Goal: Contribute content: Add original content to the website for others to see

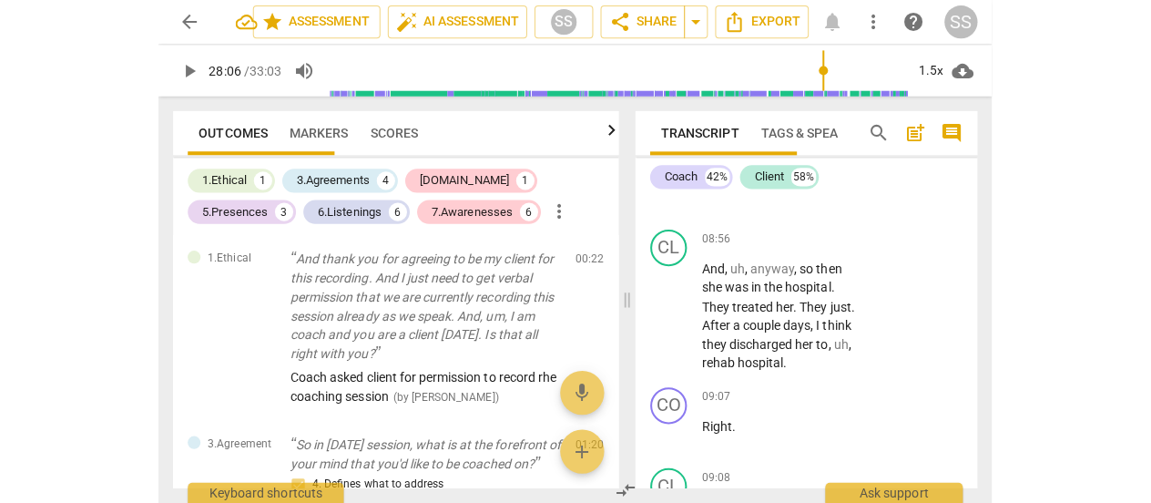
scroll to position [5467, 0]
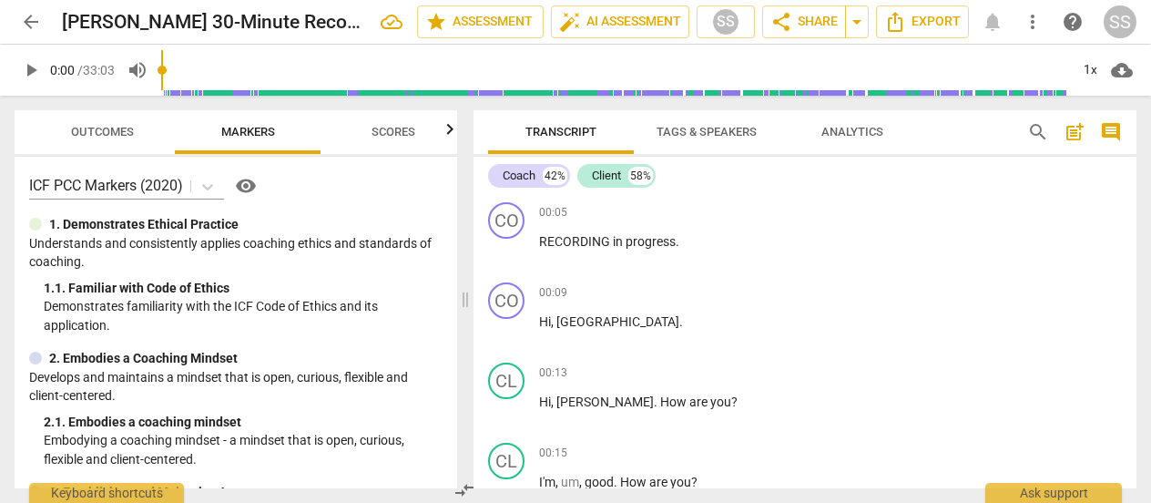
click at [36, 17] on span "arrow_back" at bounding box center [31, 22] width 22 height 22
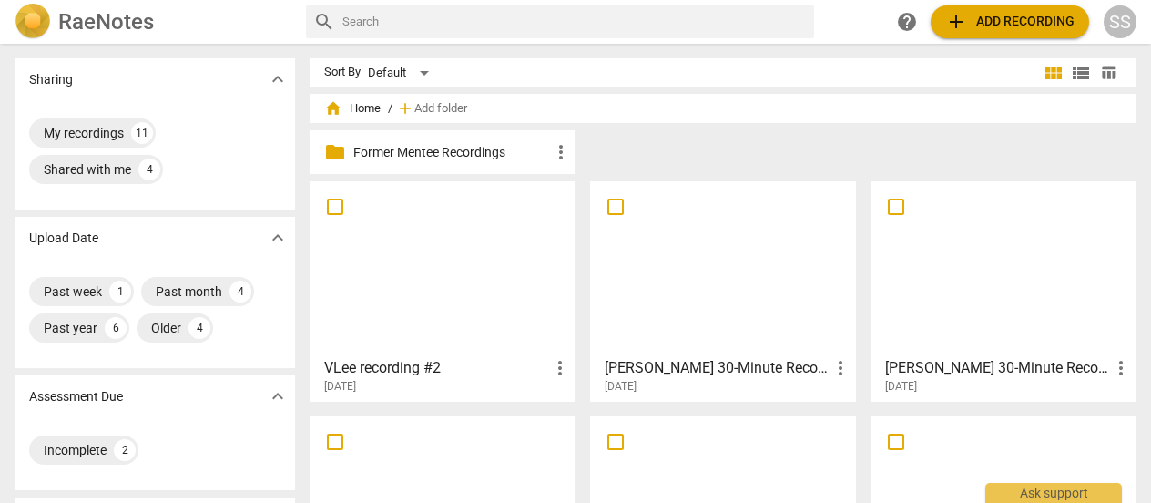
click at [504, 260] on div at bounding box center [442, 268] width 253 height 161
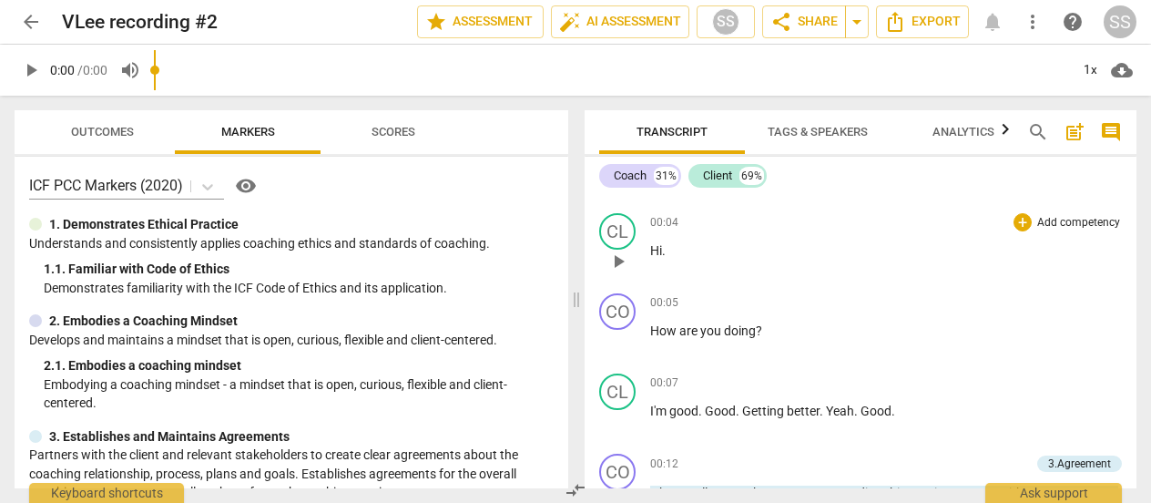
click at [827, 277] on div "00:04 + Add competency keyboard_arrow_right Hi ." at bounding box center [886, 246] width 472 height 66
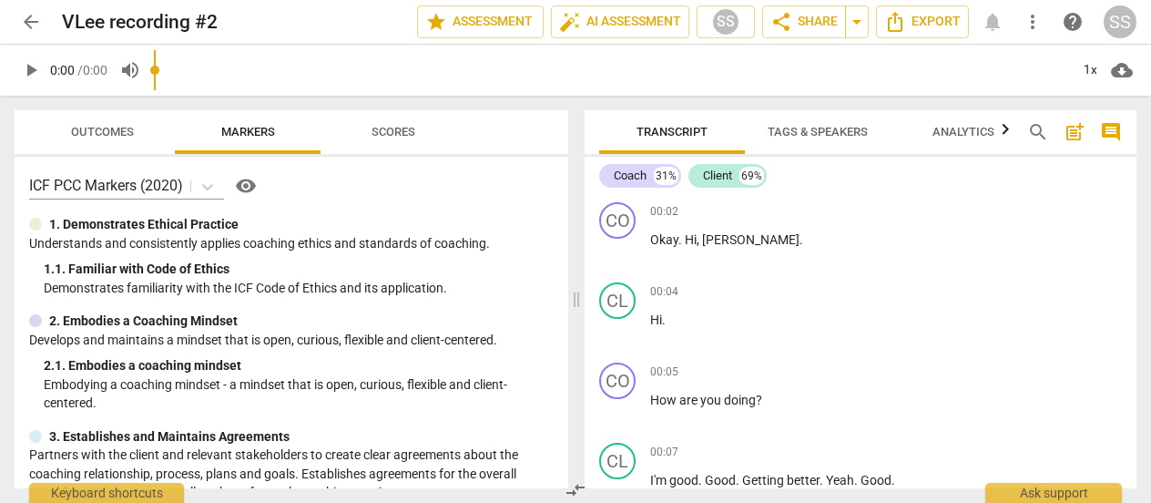
click at [1068, 127] on span "post_add" at bounding box center [1075, 132] width 22 height 22
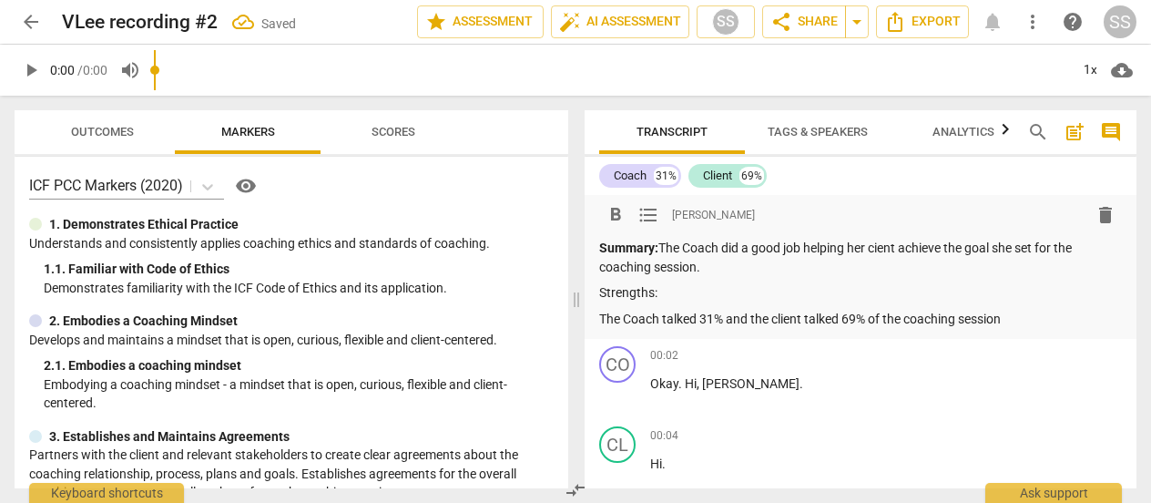
click at [407, 129] on span "Scores" at bounding box center [394, 132] width 44 height 14
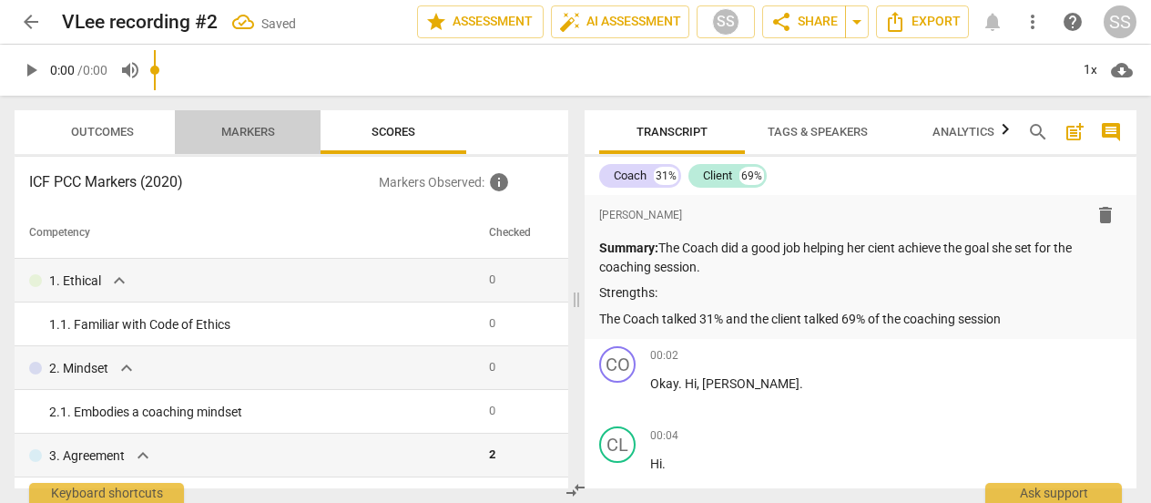
click at [243, 126] on span "Markers" at bounding box center [248, 132] width 54 height 14
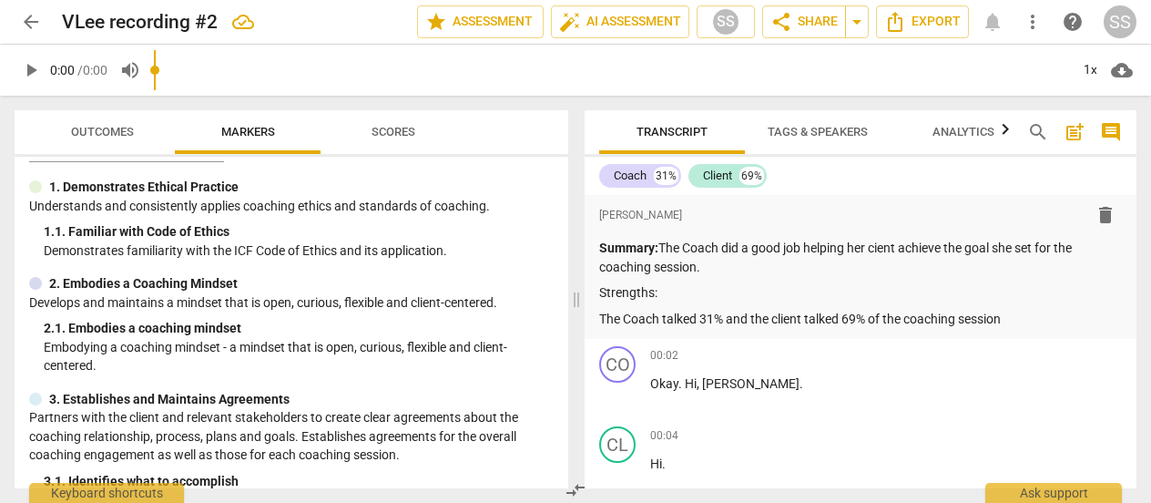
scroll to position [16, 0]
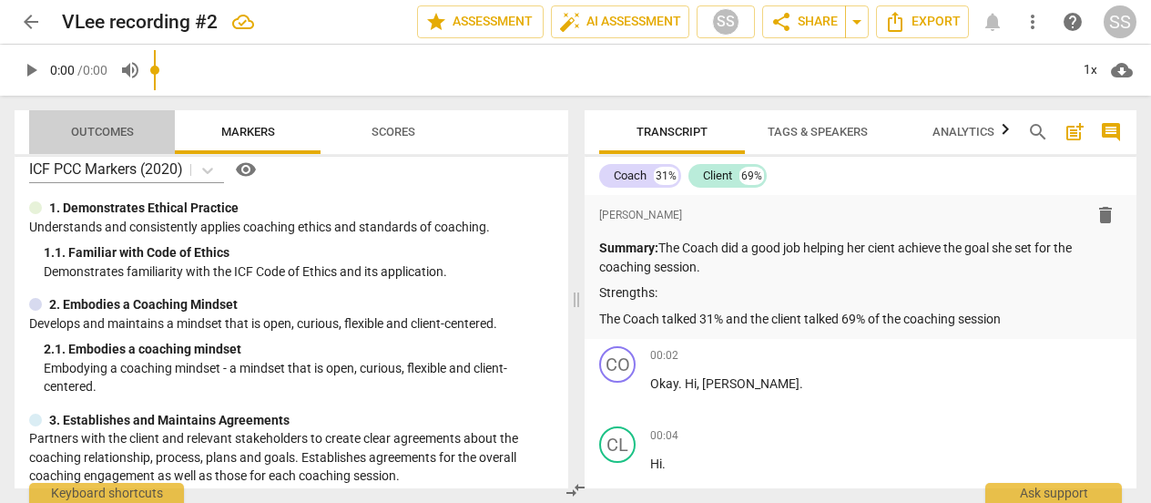
click at [111, 138] on span "Outcomes" at bounding box center [102, 132] width 107 height 25
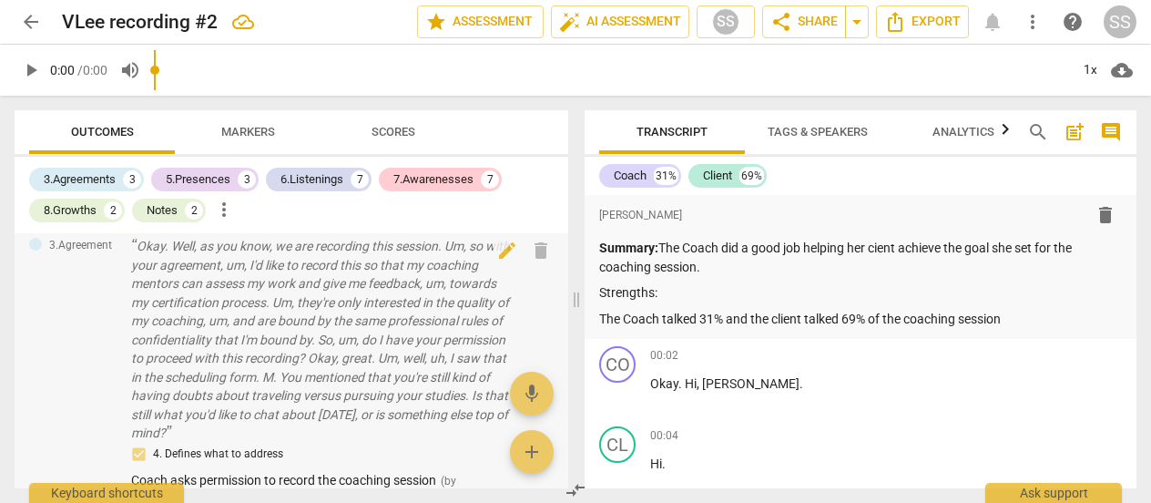
scroll to position [0, 0]
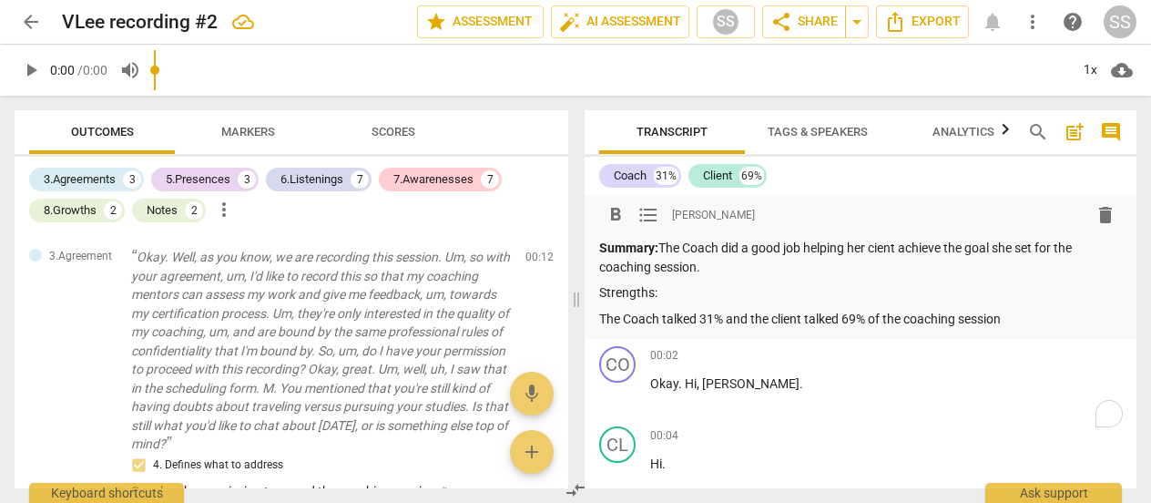
click at [690, 291] on p "Strengths:" at bounding box center [860, 292] width 523 height 19
click at [1017, 314] on p "The Coach talked 31% and the client talked 69% of the coaching session" at bounding box center [860, 319] width 523 height 19
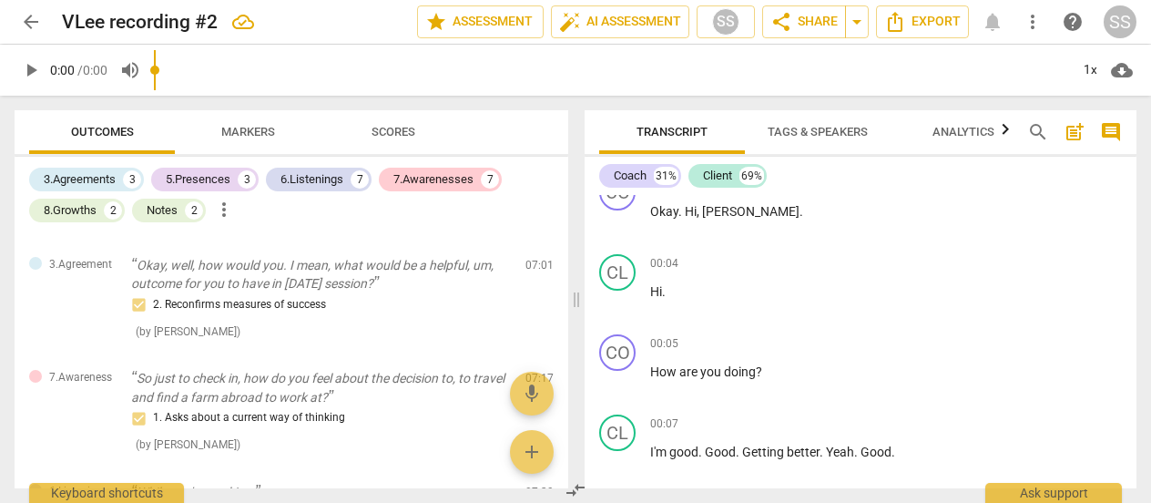
scroll to position [264, 0]
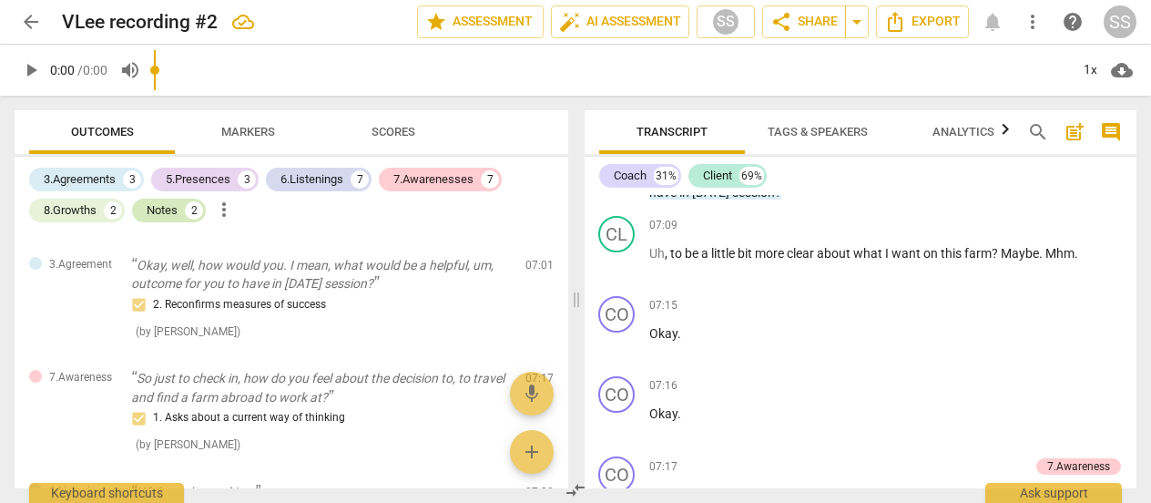
click at [156, 209] on div "Notes" at bounding box center [162, 210] width 31 height 18
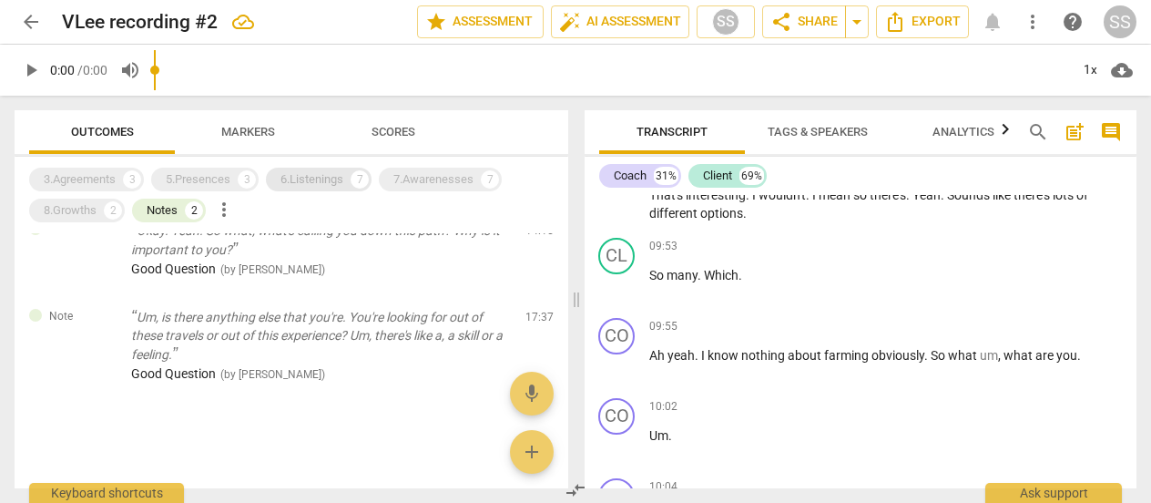
click at [314, 174] on div "6.Listenings" at bounding box center [311, 179] width 63 height 18
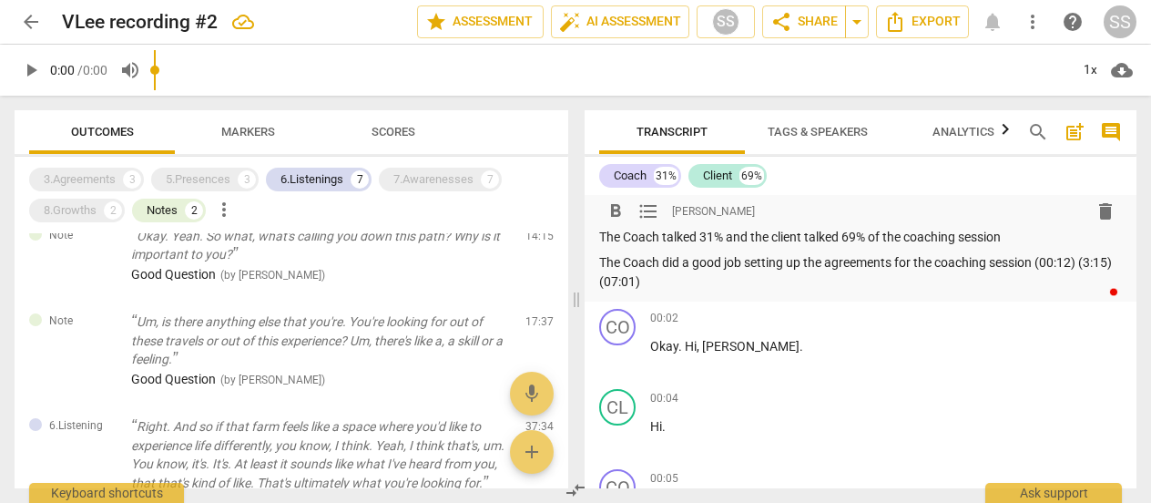
click at [786, 281] on p "The Coach did a good job setting up the agreements for the coaching session (00…" at bounding box center [860, 271] width 523 height 37
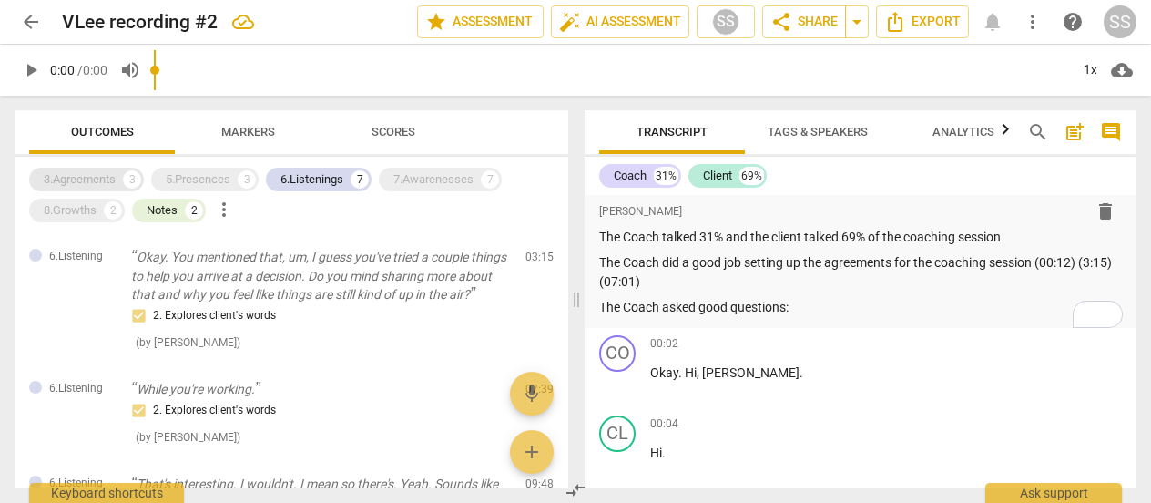
click at [99, 176] on div "3.Agreements" at bounding box center [80, 179] width 72 height 18
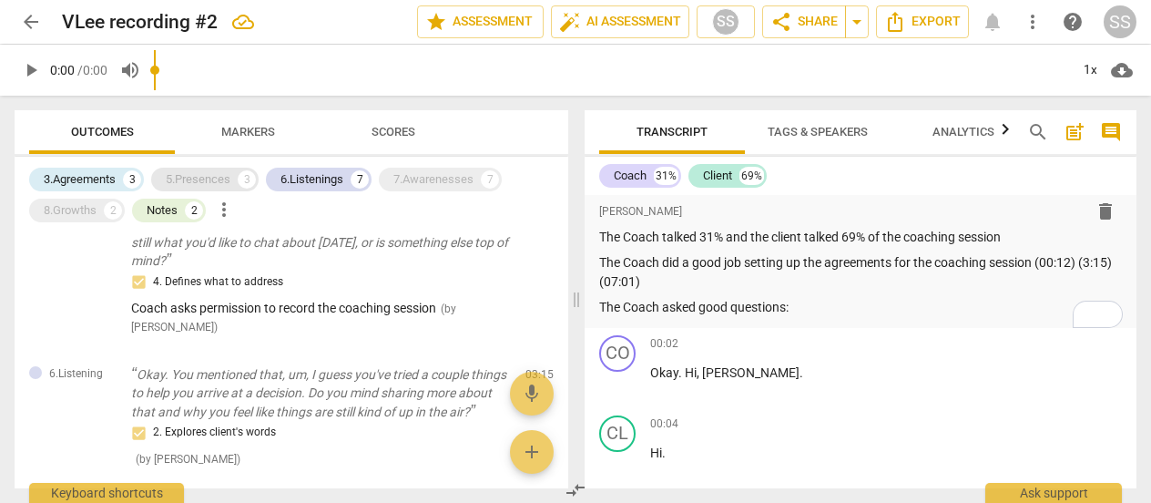
click at [208, 178] on div "5.Presences" at bounding box center [198, 179] width 65 height 18
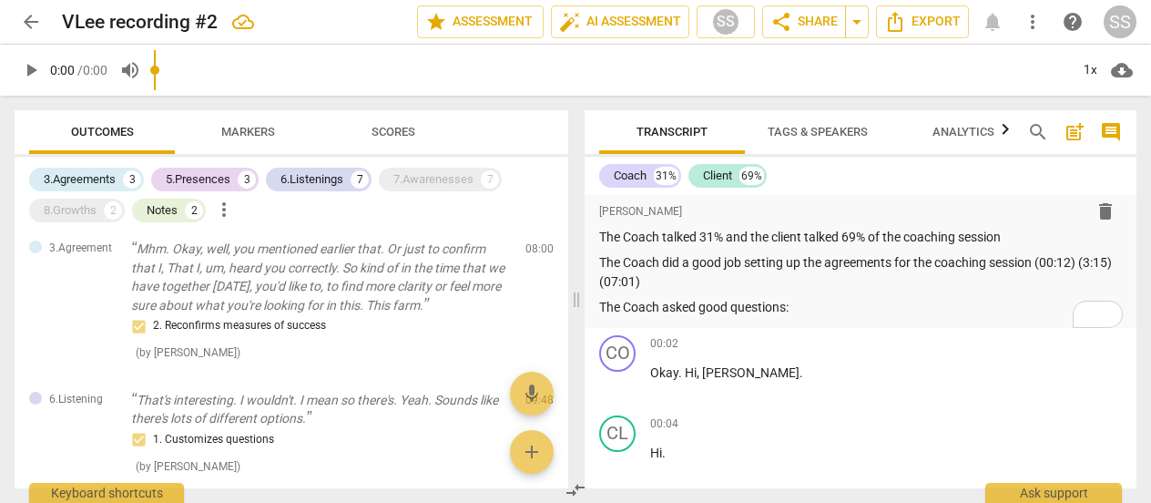
click at [313, 167] on div "3.Agreements 3 5.Presences 3 6.Listenings 7 7.Awarenesses 7 8.Growths 2 Notes 2…" at bounding box center [298, 195] width 539 height 62
click at [313, 179] on div "6.Listenings" at bounding box center [311, 179] width 63 height 18
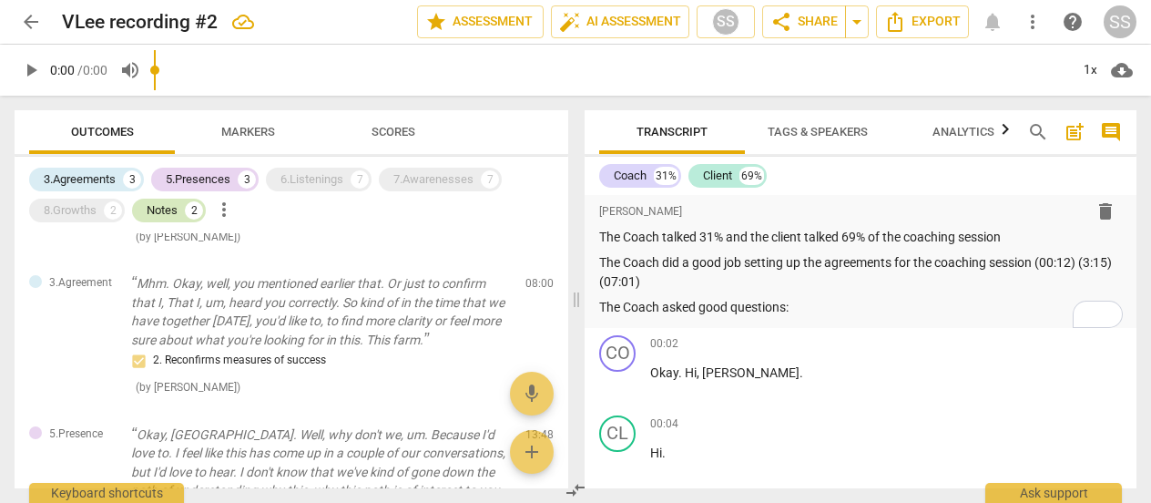
scroll to position [367, 0]
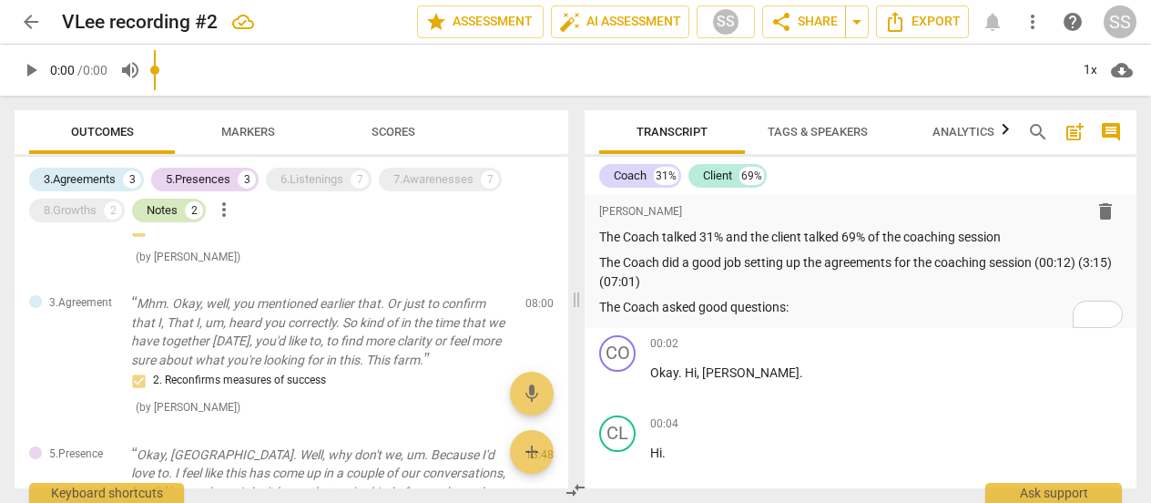
click at [163, 208] on div "Notes" at bounding box center [162, 210] width 31 height 18
click at [326, 179] on div "6.Listenings" at bounding box center [311, 179] width 63 height 18
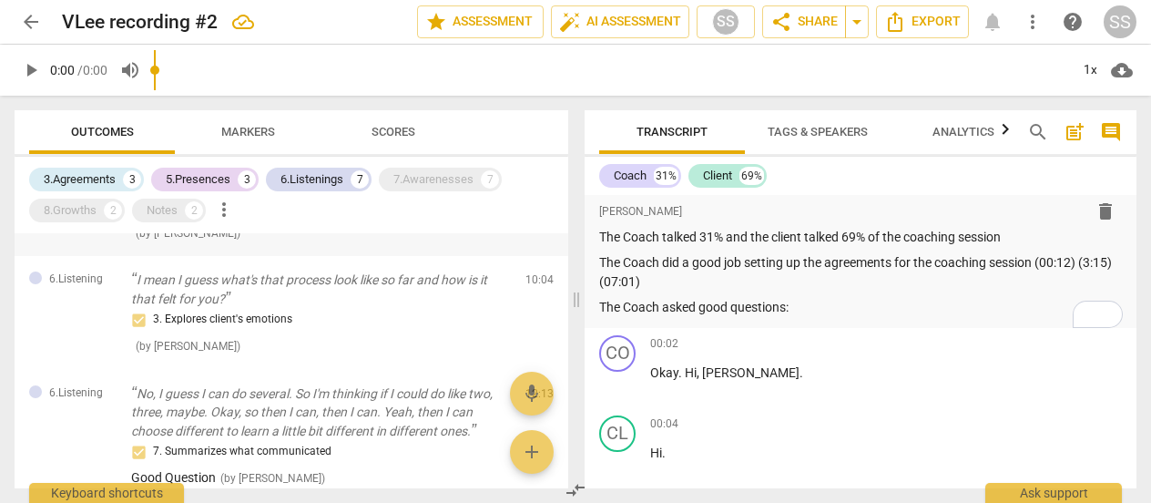
scroll to position [862, 0]
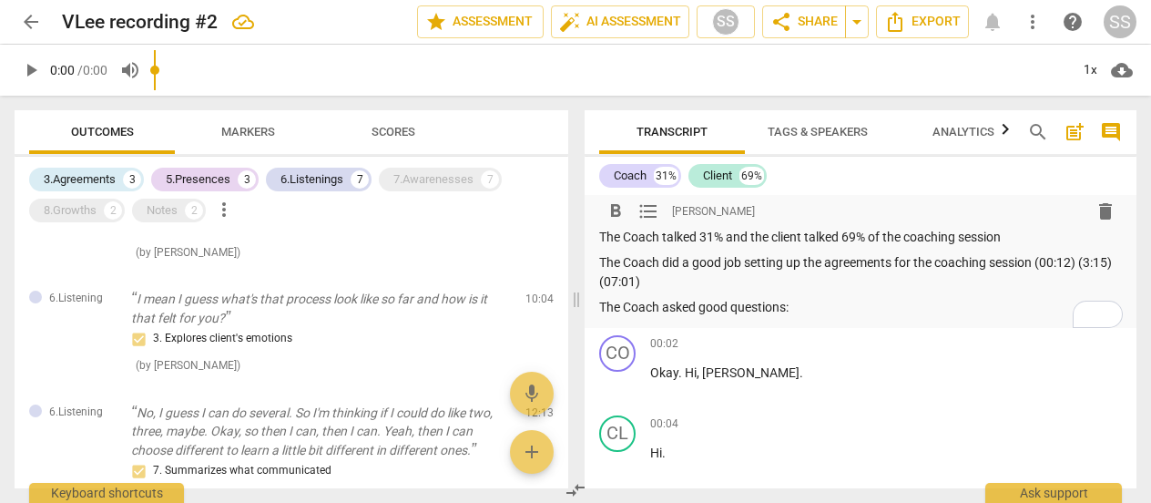
click at [819, 306] on p "The Coach asked good questions:" at bounding box center [860, 307] width 523 height 19
click at [450, 313] on p "I mean I guess what's that process look like so far and how is it that felt for…" at bounding box center [321, 308] width 380 height 37
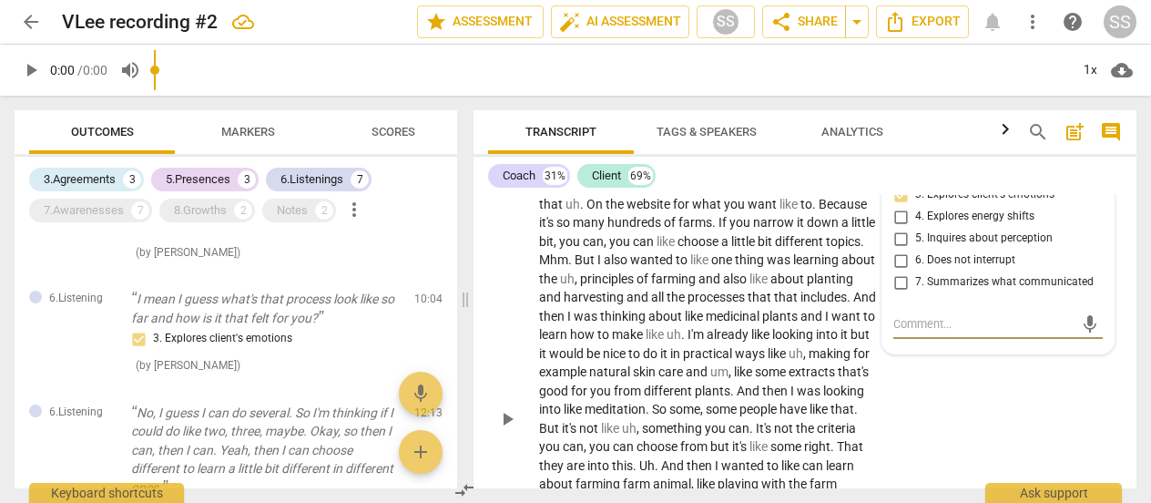
scroll to position [5873, 0]
type textarea "G"
type textarea "Go"
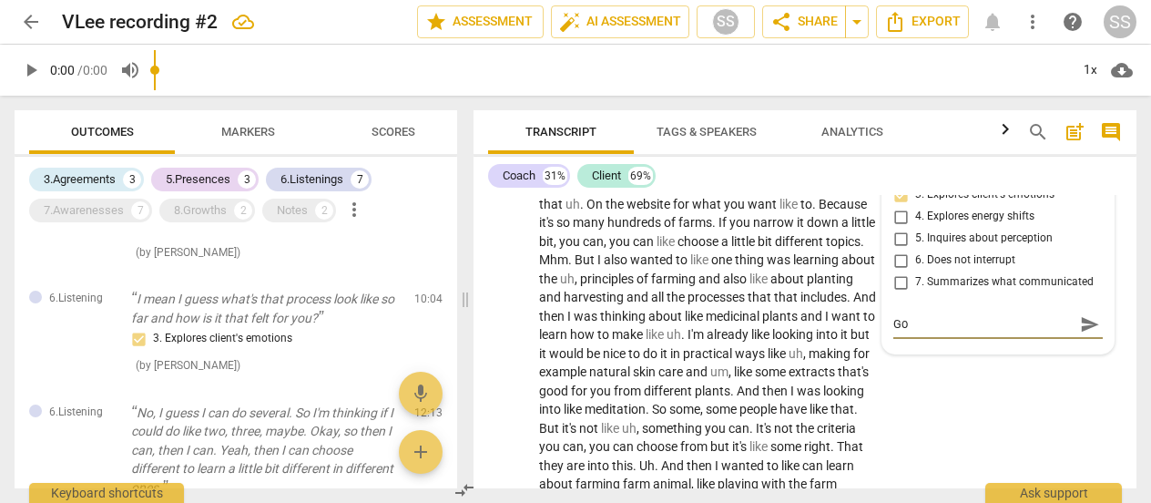
type textarea "Goo"
type textarea "Good"
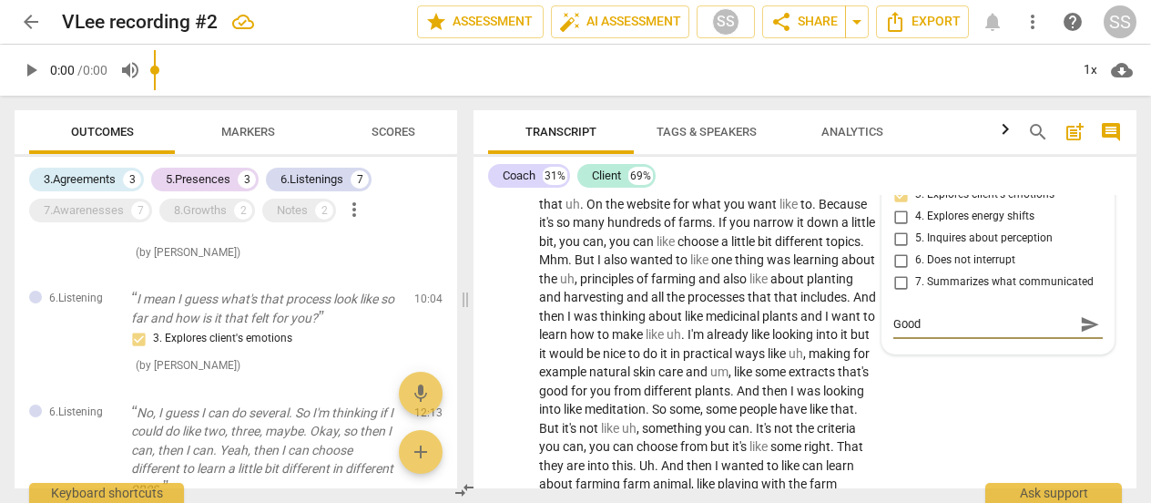
type textarea "Good"
type textarea "Good Q"
type textarea "Good Qu"
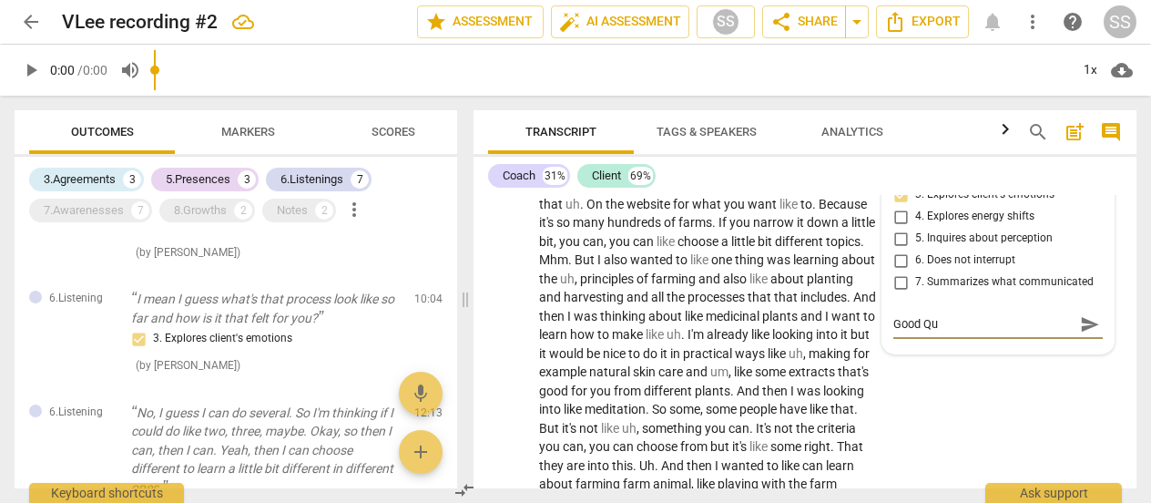
type textarea "Good Que"
type textarea "Good Ques"
type textarea "Good Quest"
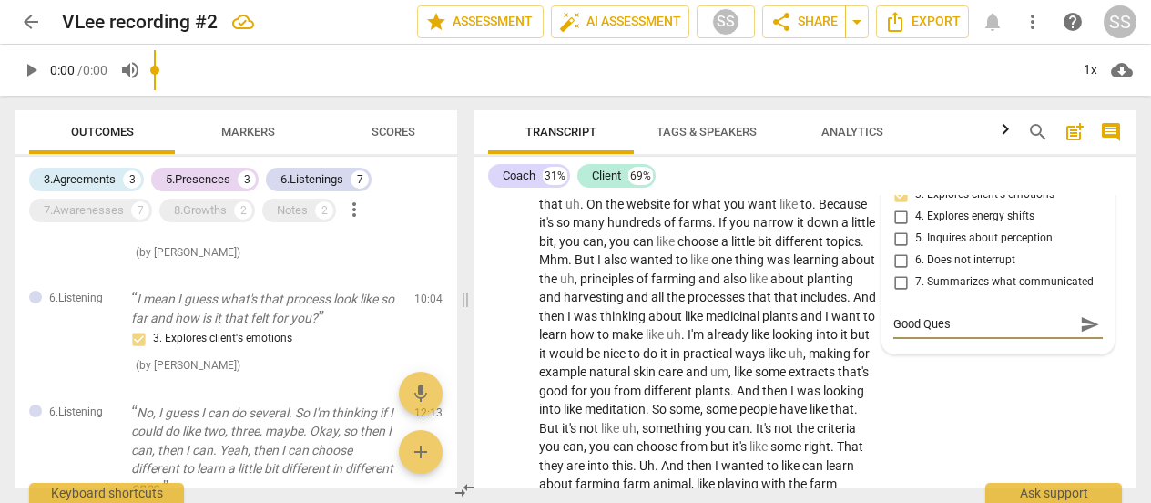
type textarea "Good Quest"
type textarea "Good Questi"
type textarea "Good Questio"
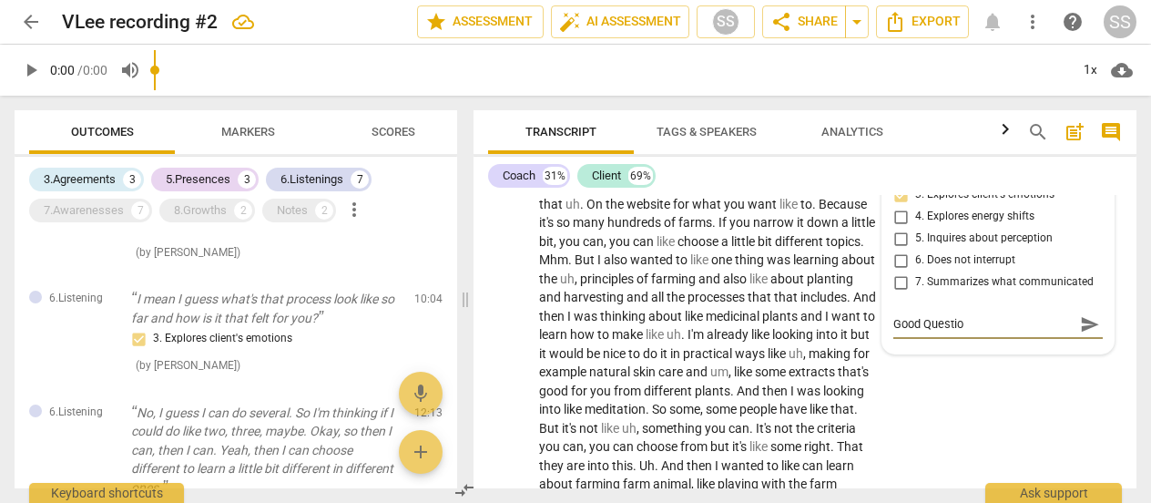
type textarea "Good Question"
click at [733, 157] on div "Coach 31% Client 69% format_bold format_list_bulleted [PERSON_NAME] delete Summ…" at bounding box center [805, 322] width 663 height 331
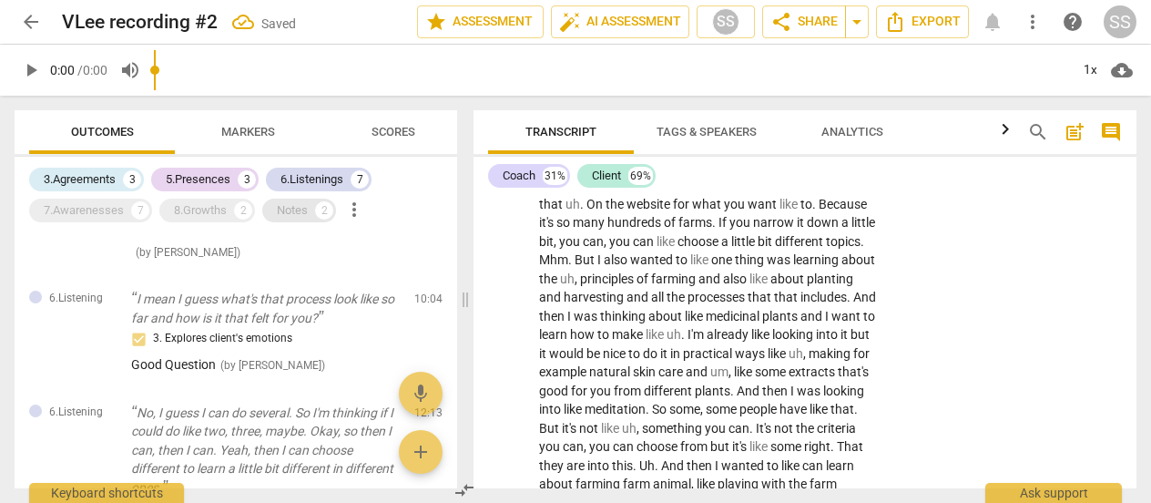
click at [303, 211] on div "Notes" at bounding box center [292, 210] width 31 height 18
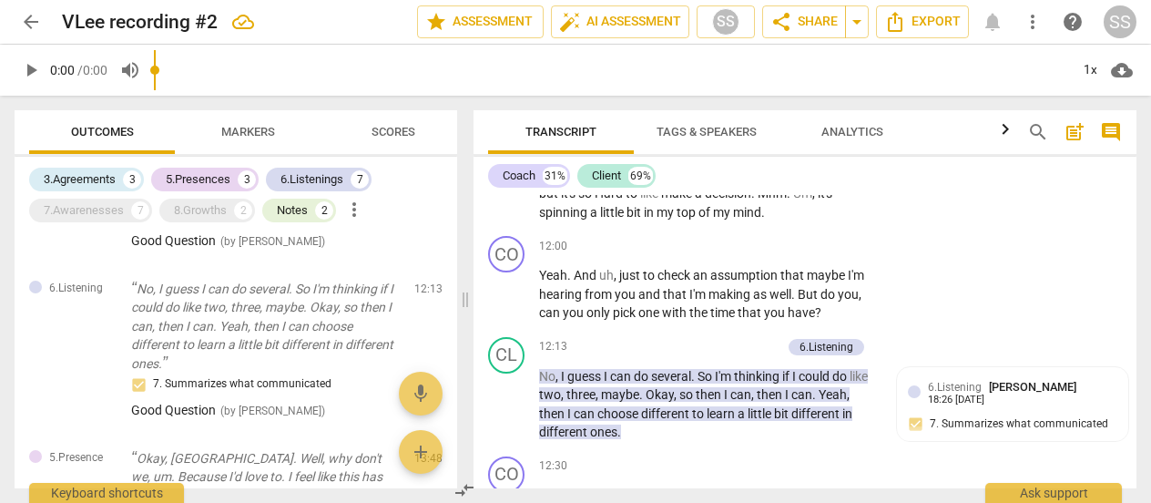
scroll to position [6596, 0]
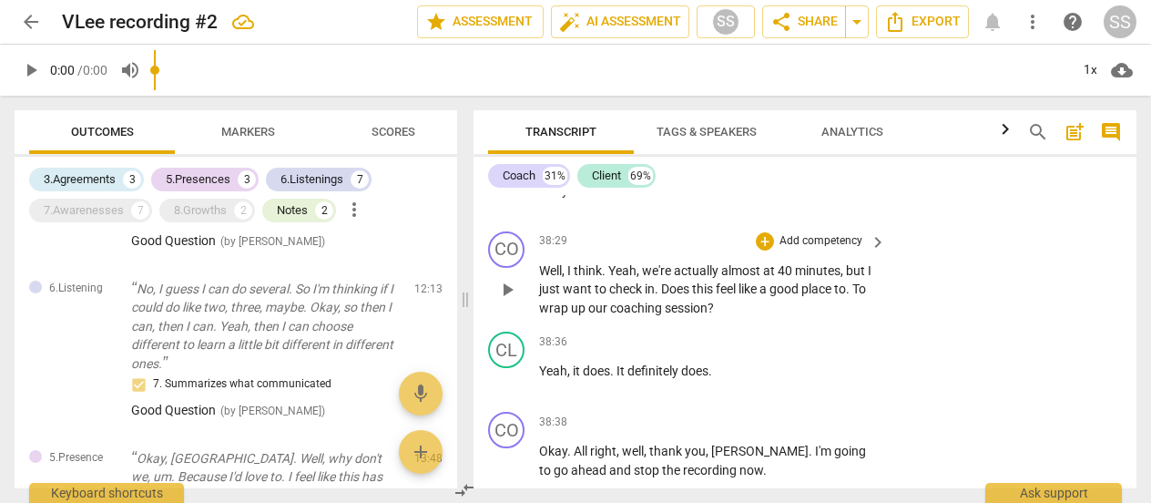
click at [820, 250] on p "Add competency" at bounding box center [821, 241] width 87 height 16
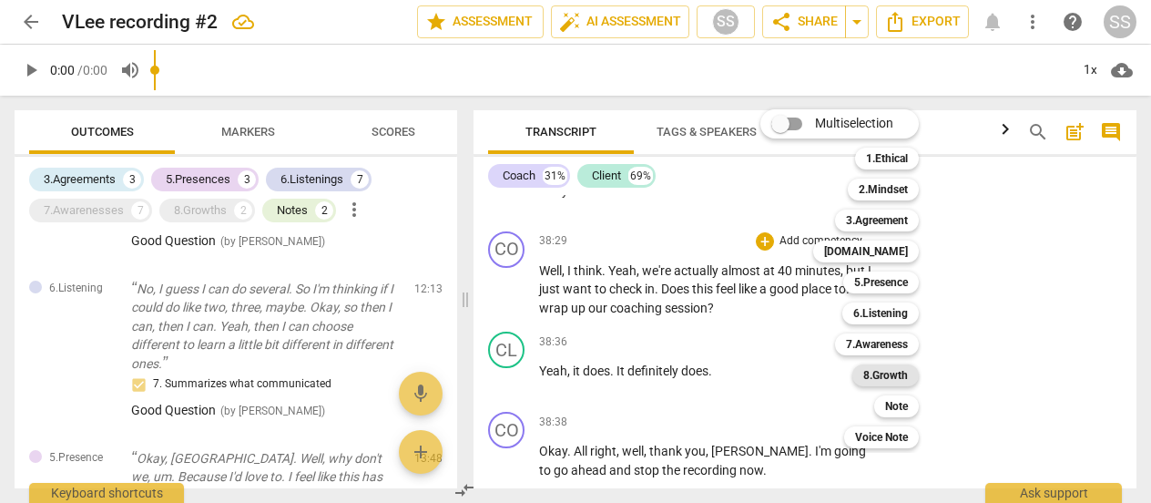
click at [887, 376] on b "8.Growth" at bounding box center [885, 375] width 45 height 22
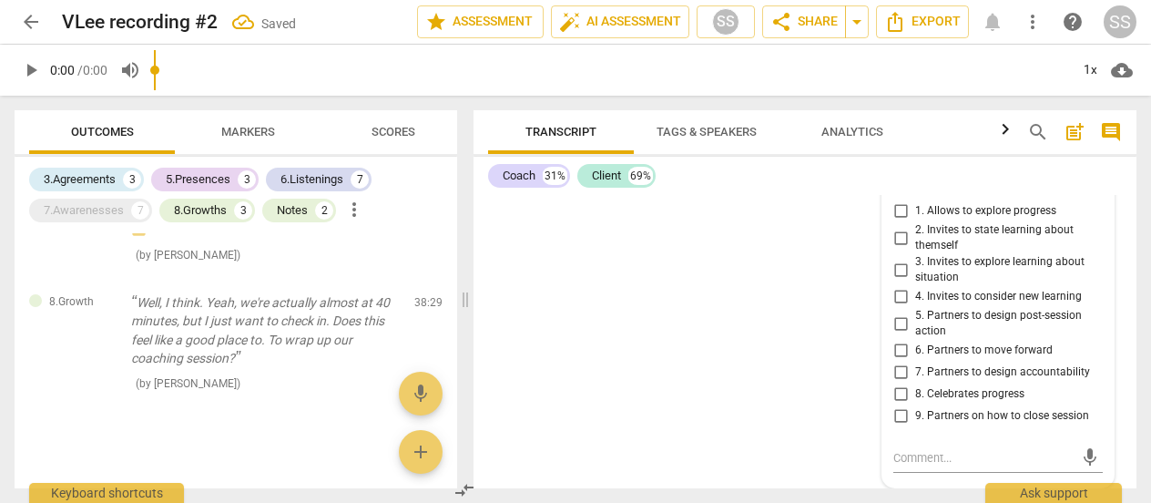
click at [896, 409] on input "9. Partners on how to close session" at bounding box center [900, 416] width 29 height 22
click at [894, 411] on input "9. Partners on how to close session" at bounding box center [900, 416] width 29 height 22
click at [899, 415] on input "9. Partners on how to close session" at bounding box center [900, 416] width 29 height 22
checkbox input "true"
